Goal: Information Seeking & Learning: Learn about a topic

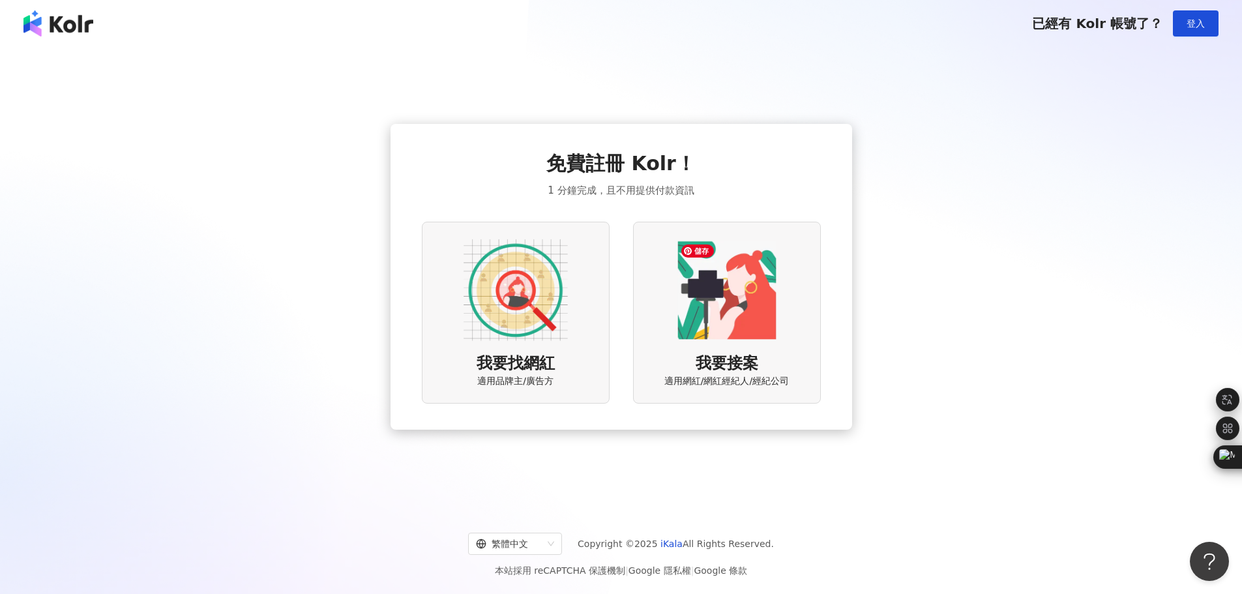
click at [765, 280] on img at bounding box center [727, 290] width 104 height 104
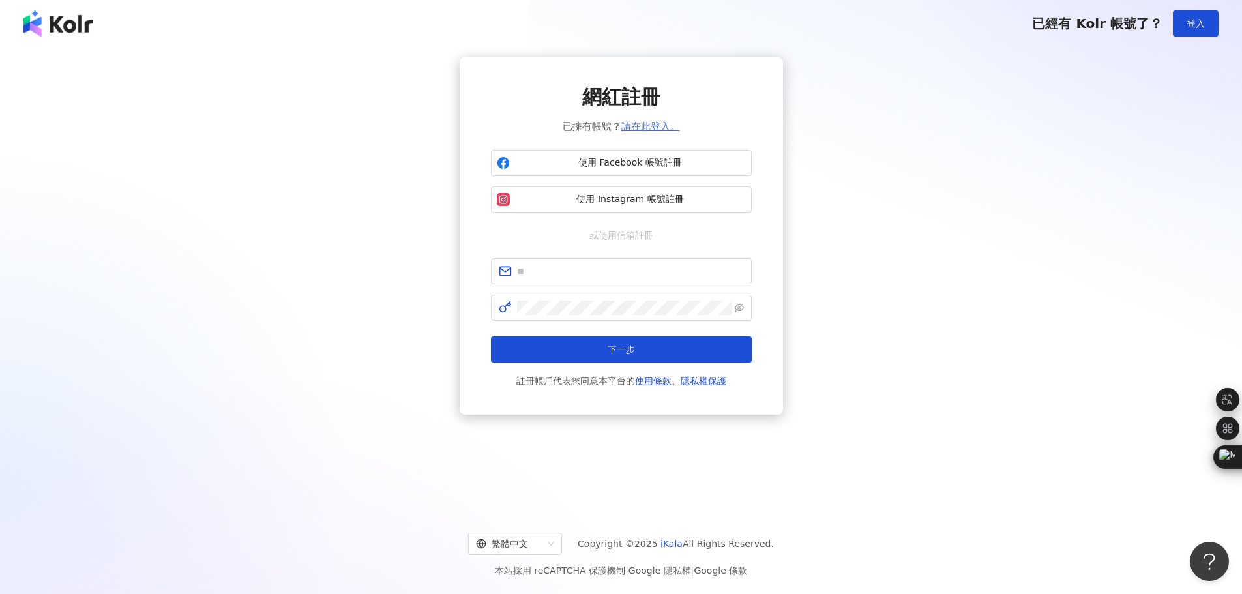
click at [652, 127] on link "請在此登入。" at bounding box center [650, 127] width 59 height 12
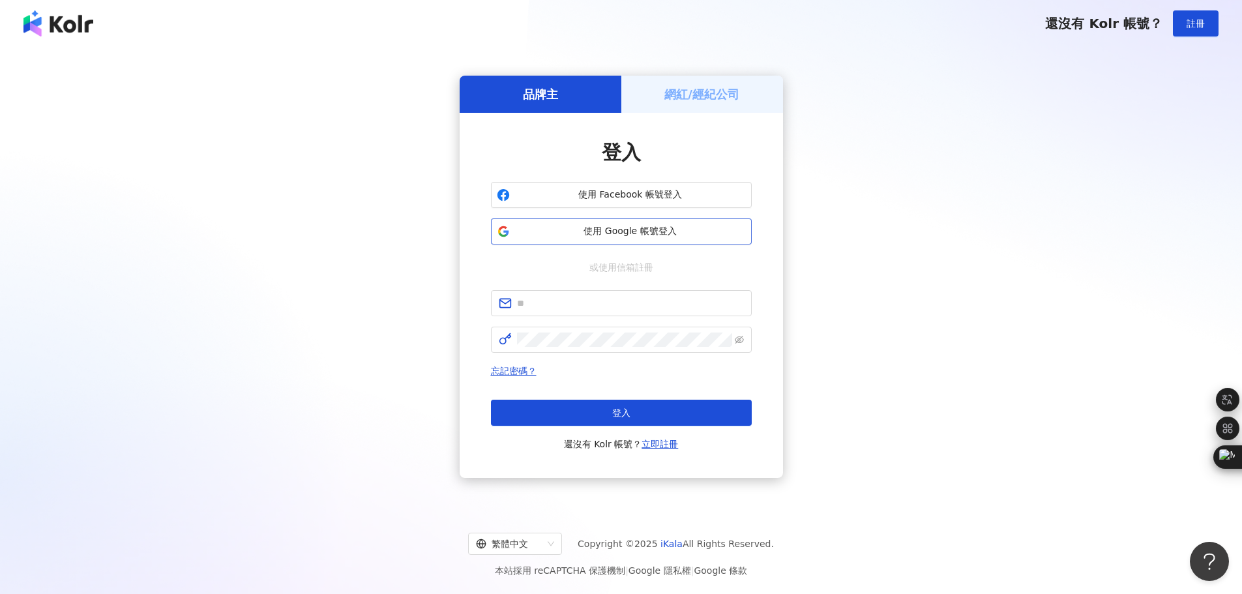
click at [596, 228] on span "使用 Google 帳號登入" at bounding box center [630, 231] width 231 height 13
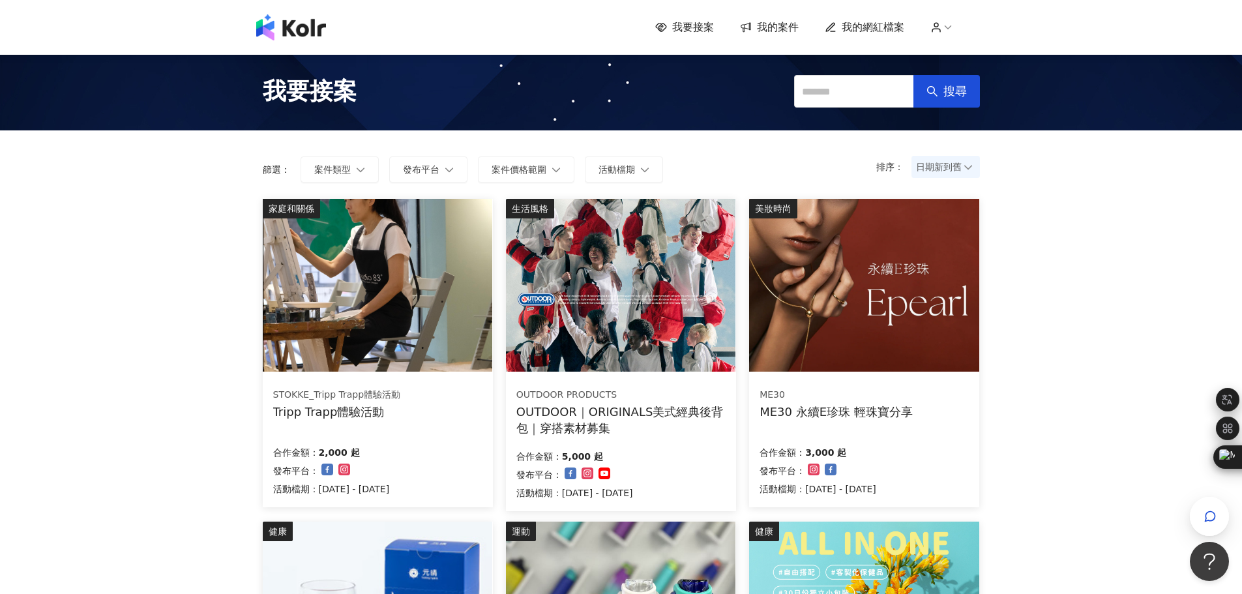
click at [883, 27] on span "我的網紅檔案" at bounding box center [873, 27] width 63 height 14
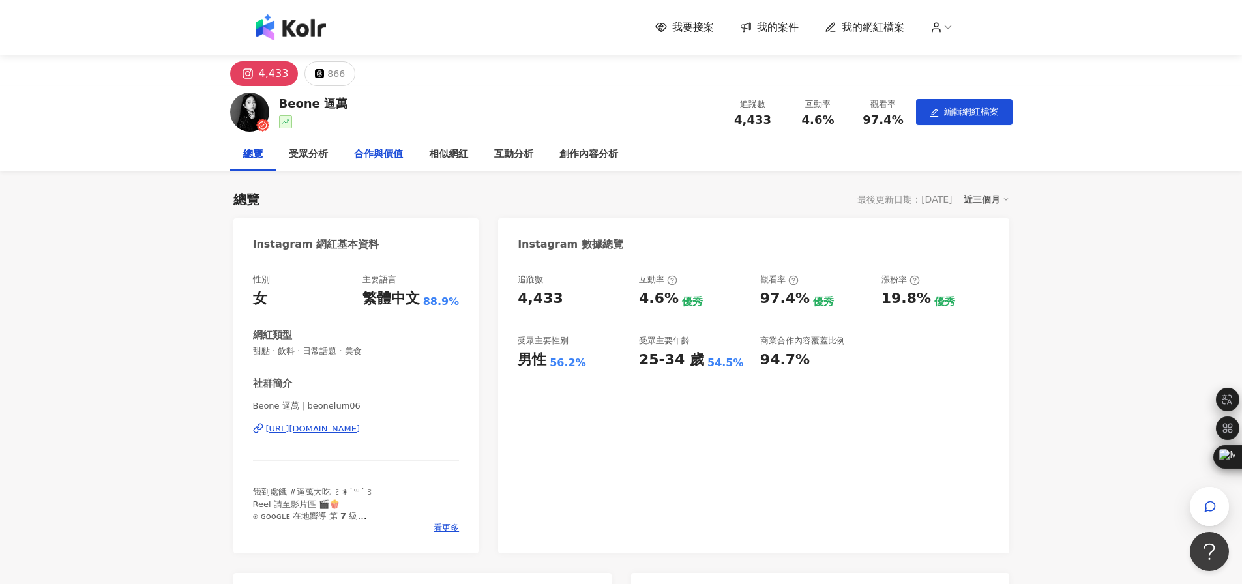
click at [375, 149] on div "合作與價值" at bounding box center [378, 155] width 49 height 16
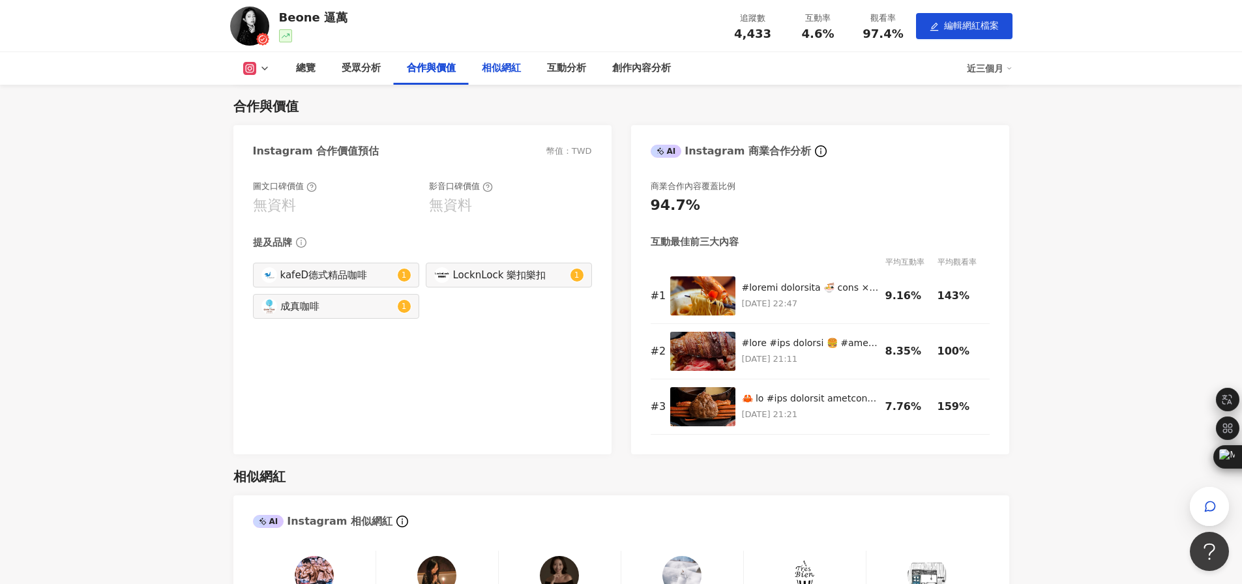
click at [480, 71] on div "相似網紅" at bounding box center [501, 68] width 65 height 33
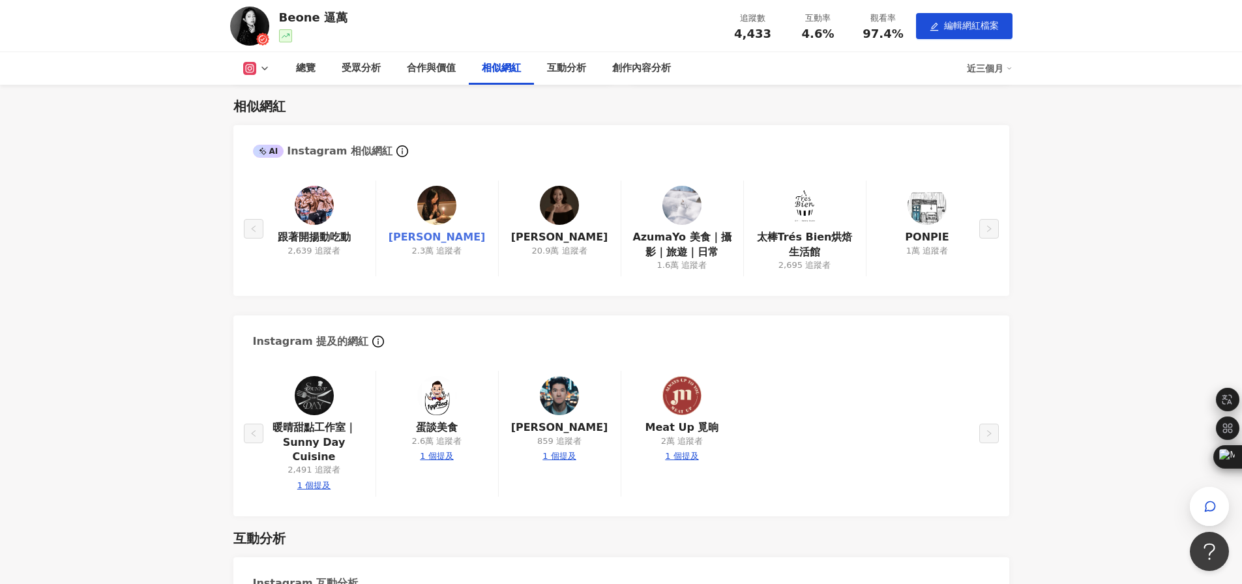
click at [434, 237] on link "[PERSON_NAME]" at bounding box center [437, 237] width 97 height 14
click at [560, 235] on link "[PERSON_NAME]" at bounding box center [559, 237] width 97 height 14
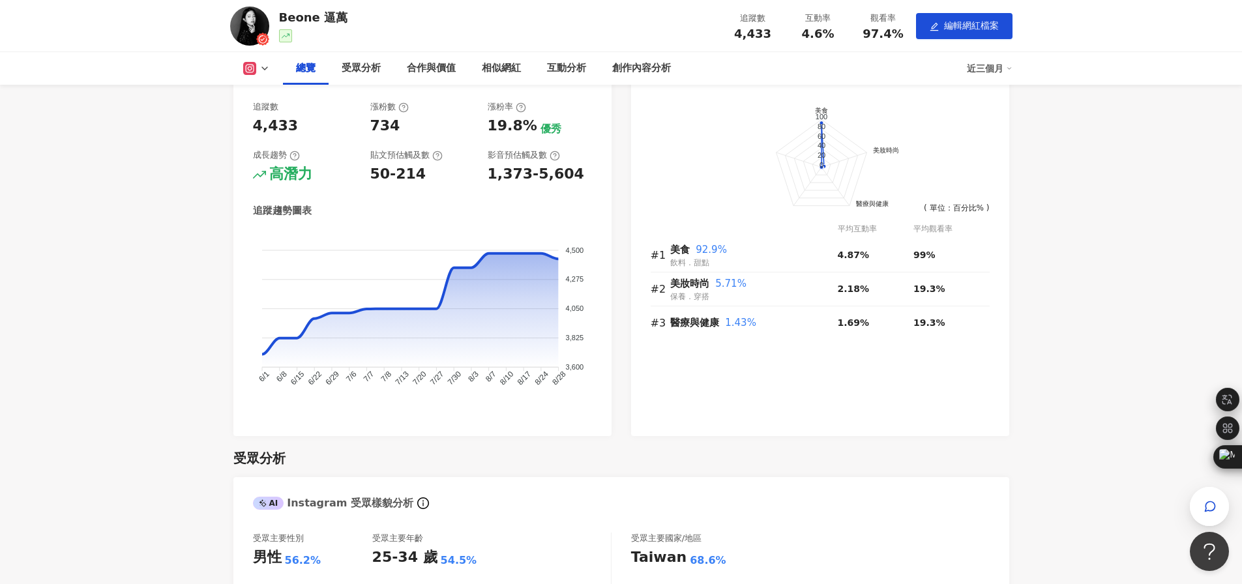
scroll to position [456, 0]
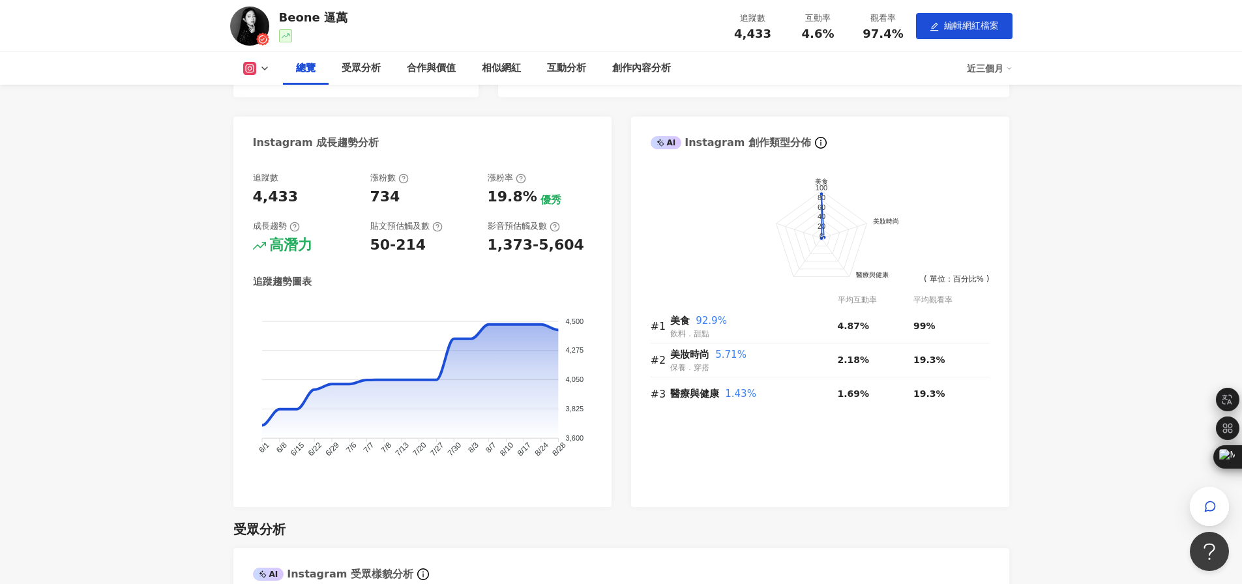
click at [978, 70] on div "近三個月" at bounding box center [990, 68] width 46 height 21
click at [995, 74] on div "近三個月" at bounding box center [990, 68] width 46 height 21
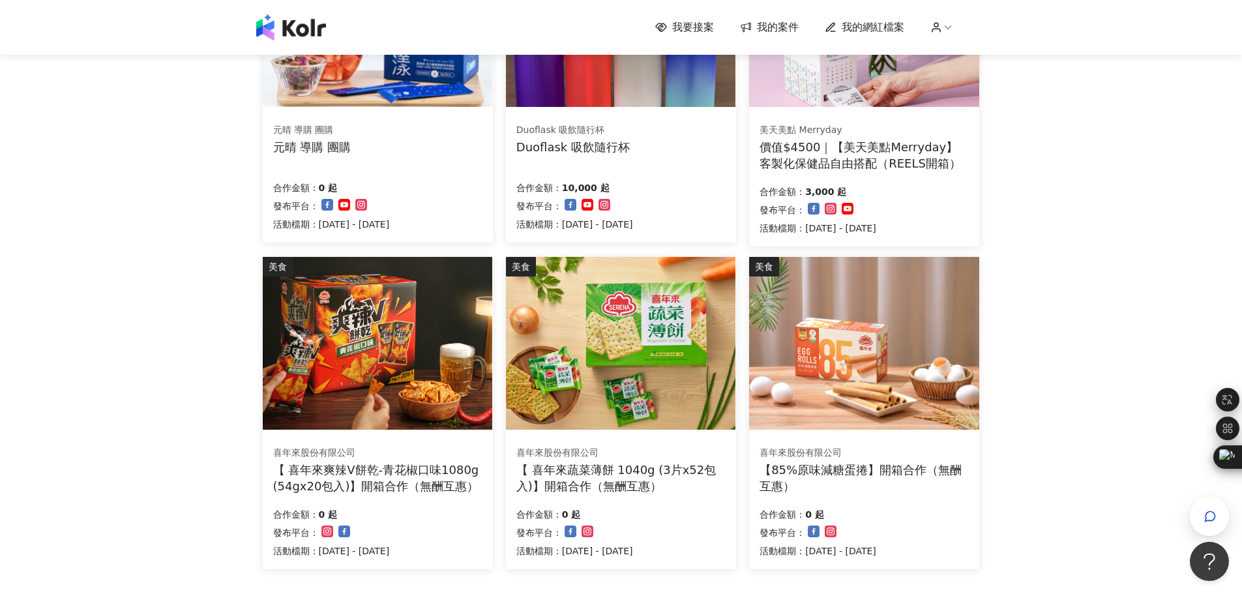
scroll to position [717, 0]
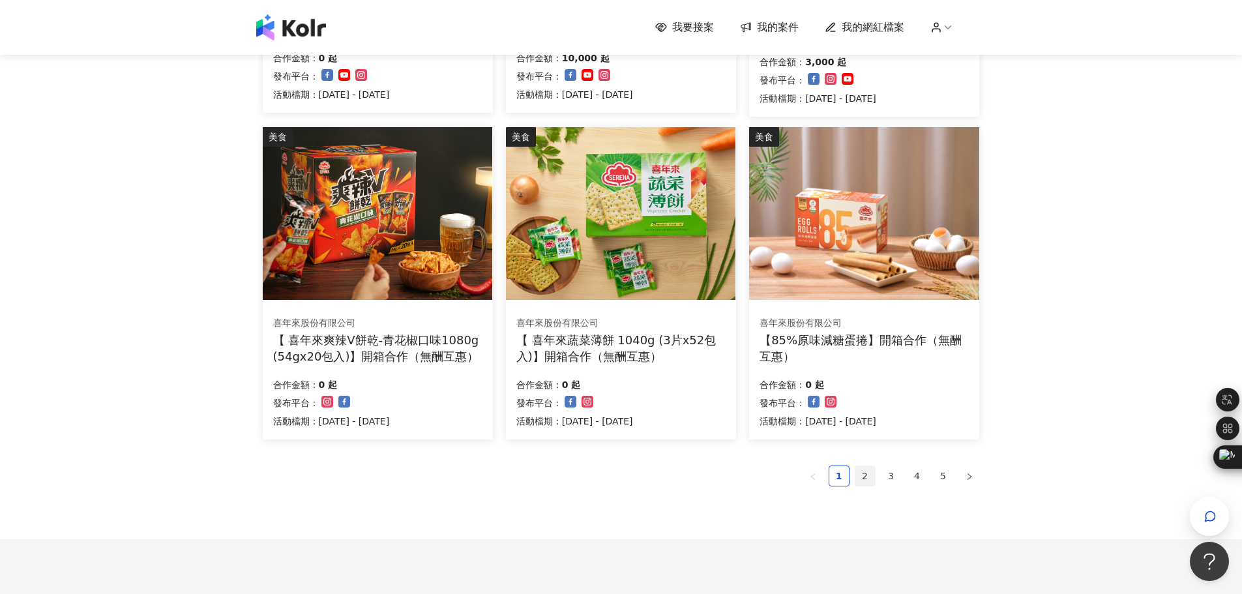
click at [860, 475] on link "2" at bounding box center [865, 476] width 20 height 20
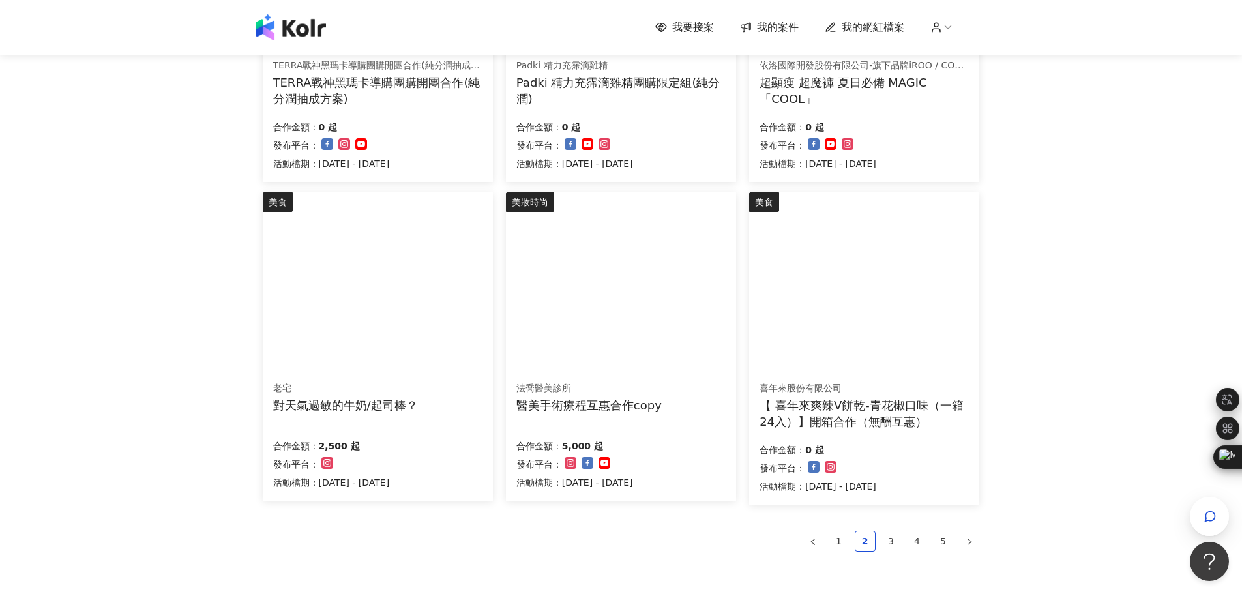
scroll to position [782, 0]
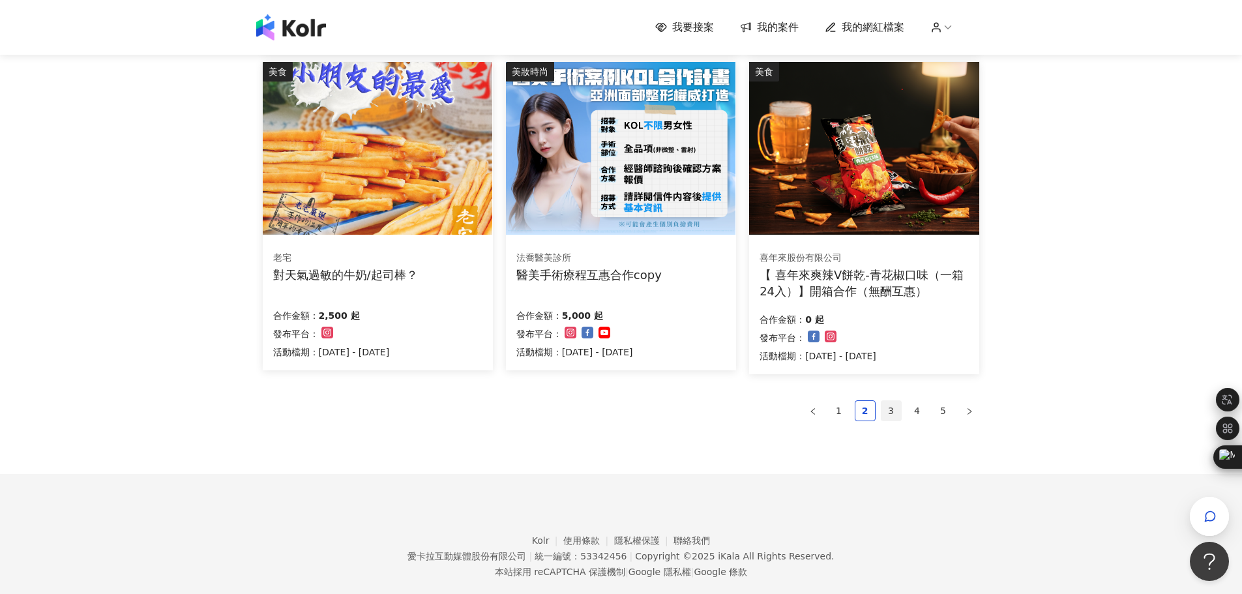
click at [889, 409] on link "3" at bounding box center [891, 411] width 20 height 20
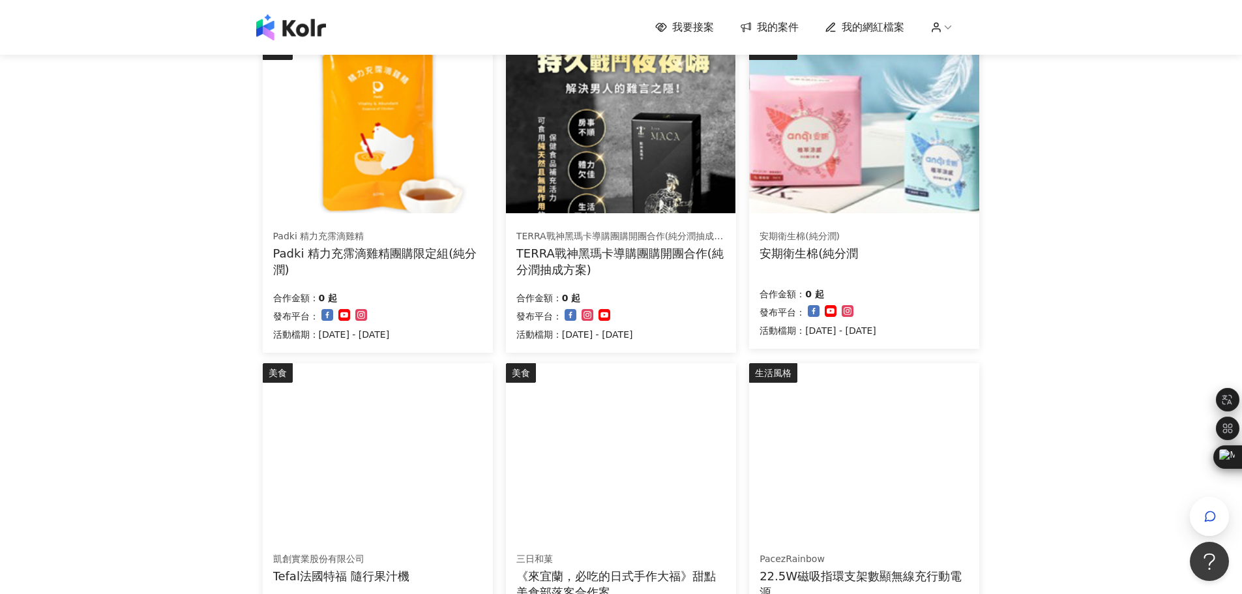
scroll to position [652, 0]
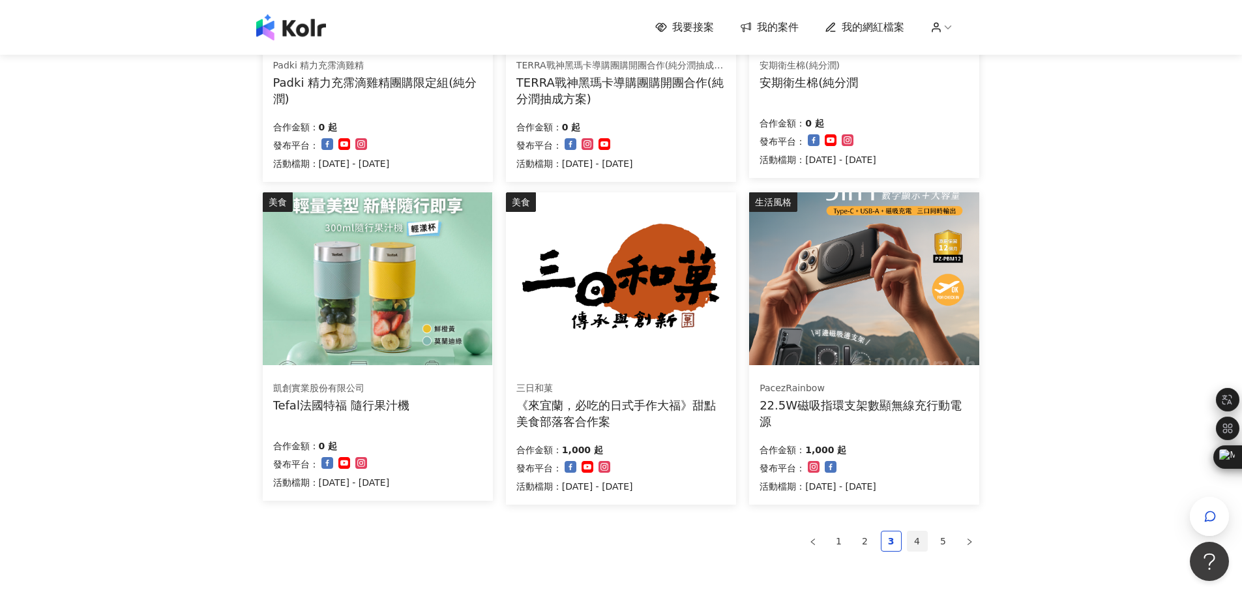
click at [915, 543] on link "4" at bounding box center [917, 541] width 20 height 20
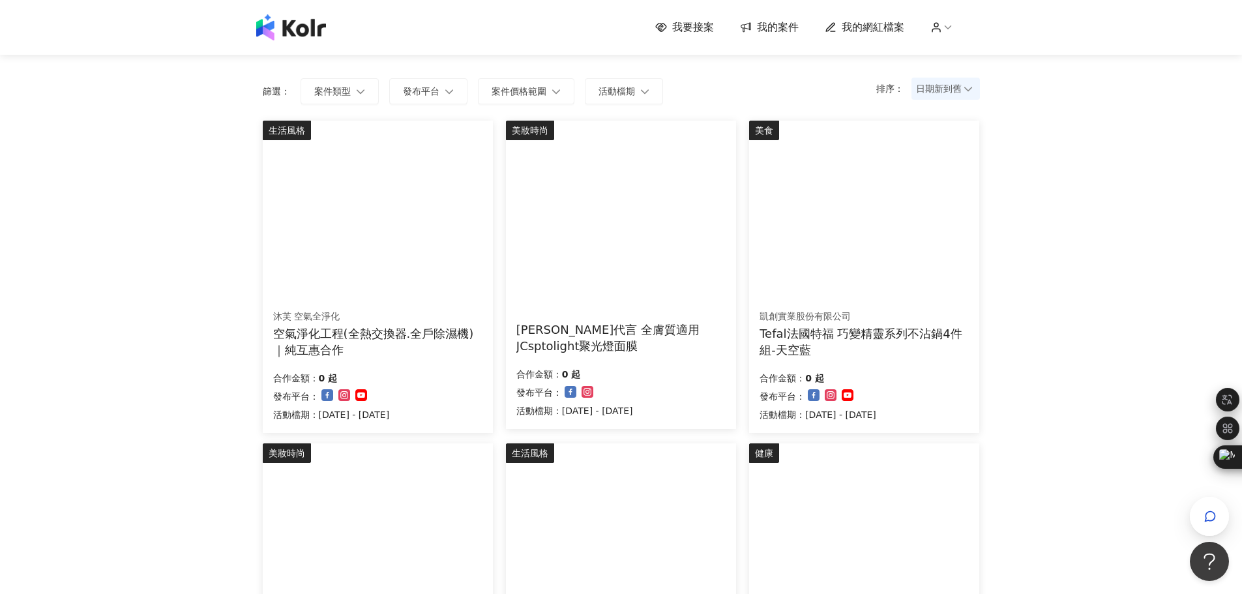
scroll to position [0, 0]
